Goal: Task Accomplishment & Management: Manage account settings

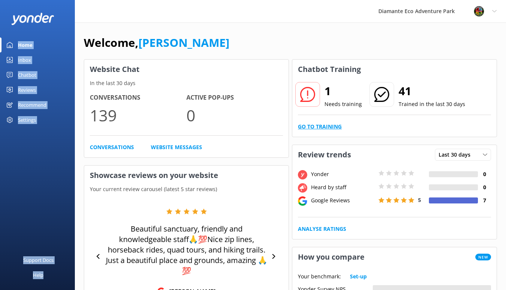
click at [323, 125] on link "Go to Training" at bounding box center [320, 126] width 44 height 8
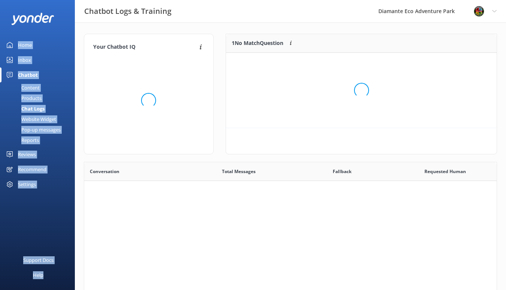
scroll to position [75, 271]
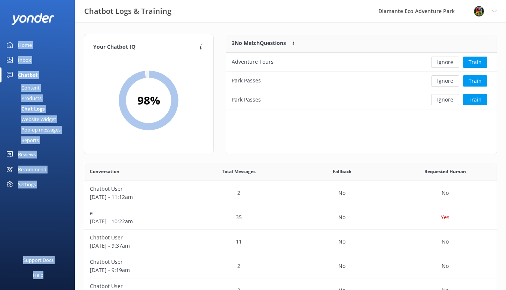
click at [31, 84] on div "Content" at bounding box center [21, 87] width 35 height 10
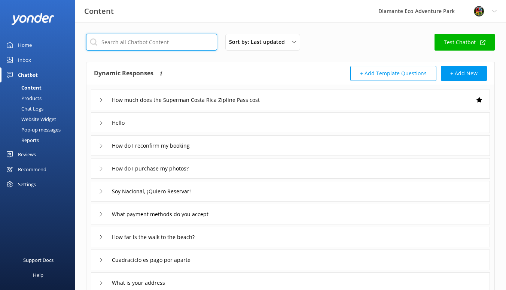
click at [124, 40] on input "text" at bounding box center [151, 42] width 131 height 17
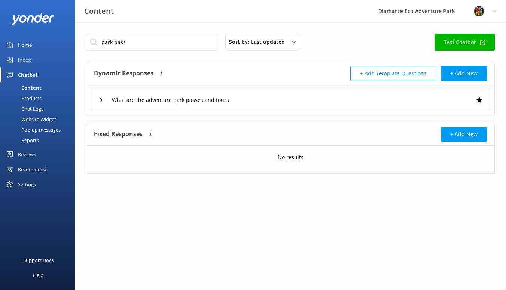
click at [103, 100] on icon at bounding box center [101, 100] width 4 height 4
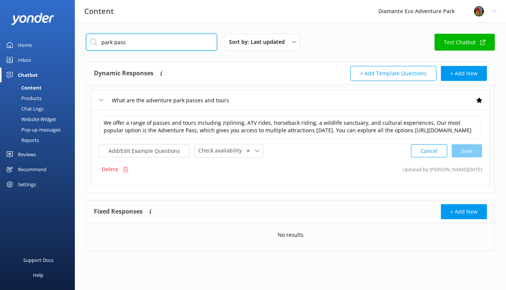
click at [148, 41] on input "park pass" at bounding box center [151, 42] width 131 height 17
type input "p"
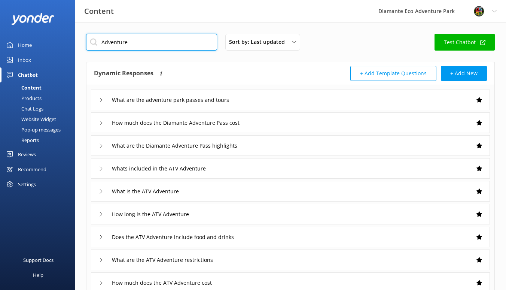
type input "Adventure"
